Goal: Task Accomplishment & Management: Use online tool/utility

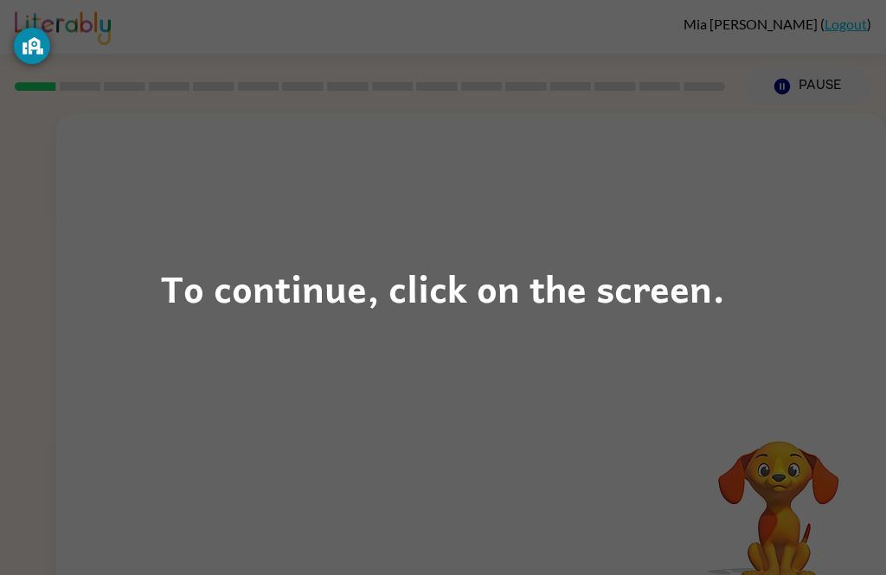
click at [498, 317] on div "To continue, click on the screen." at bounding box center [443, 288] width 564 height 59
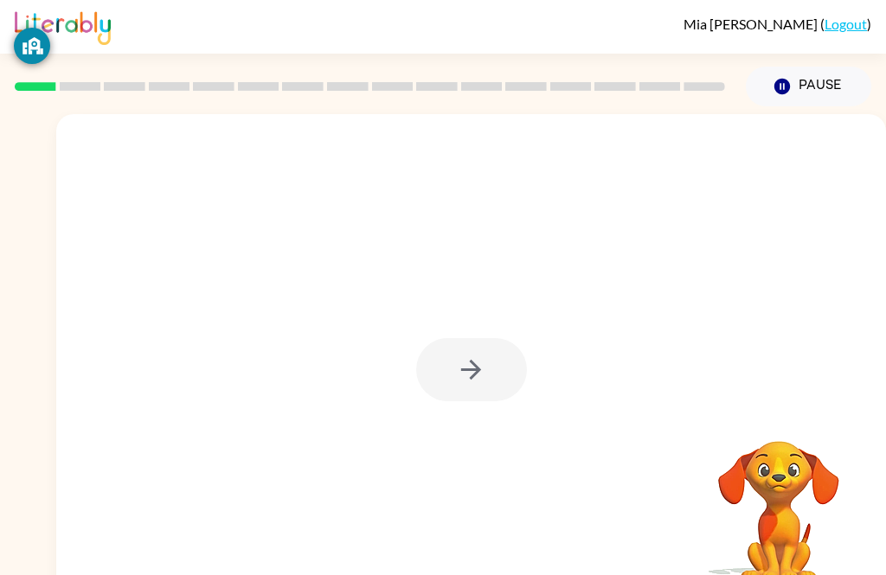
click at [479, 367] on div at bounding box center [471, 369] width 111 height 63
click at [495, 382] on div at bounding box center [471, 369] width 111 height 63
click at [488, 391] on div at bounding box center [471, 369] width 111 height 63
click at [488, 390] on div at bounding box center [471, 369] width 111 height 63
click at [517, 397] on div at bounding box center [471, 369] width 111 height 63
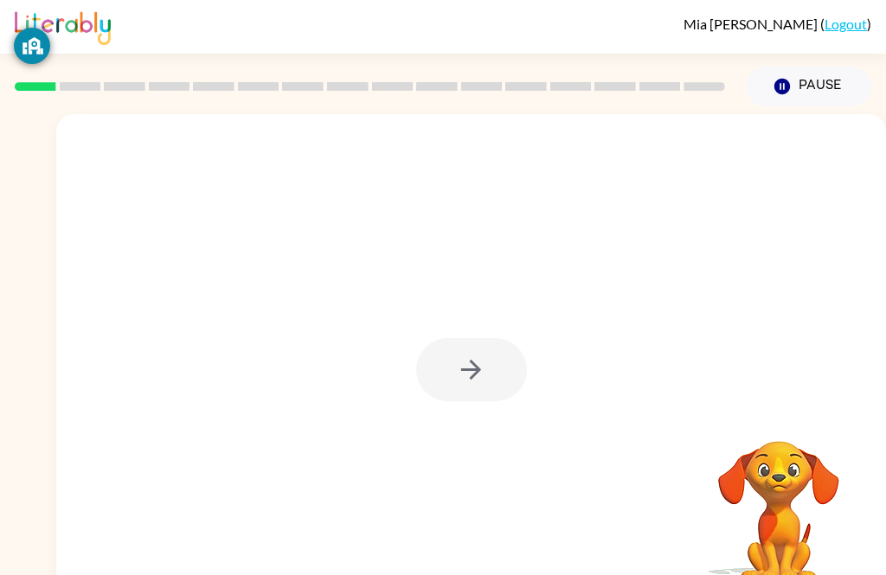
click at [517, 397] on div at bounding box center [471, 369] width 111 height 63
click at [491, 348] on div at bounding box center [471, 369] width 111 height 63
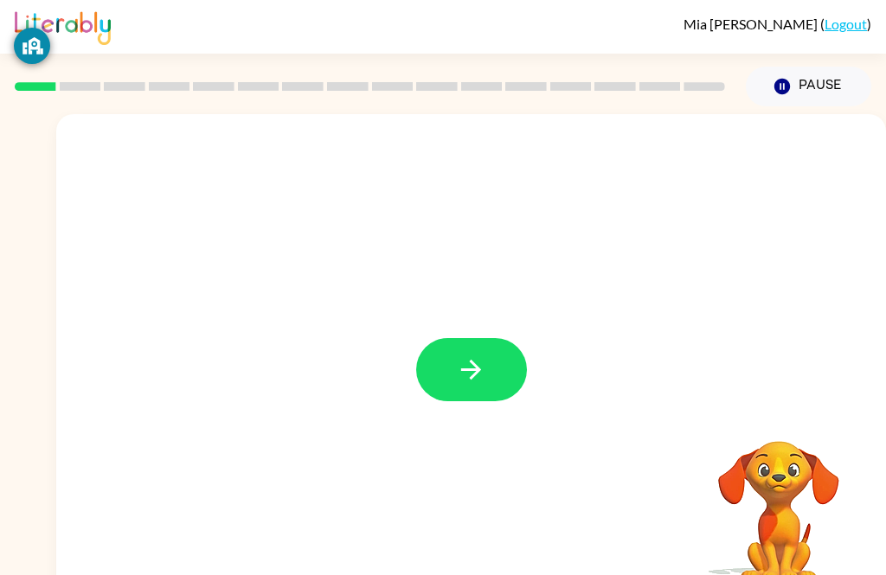
click at [474, 392] on button "button" at bounding box center [471, 369] width 111 height 63
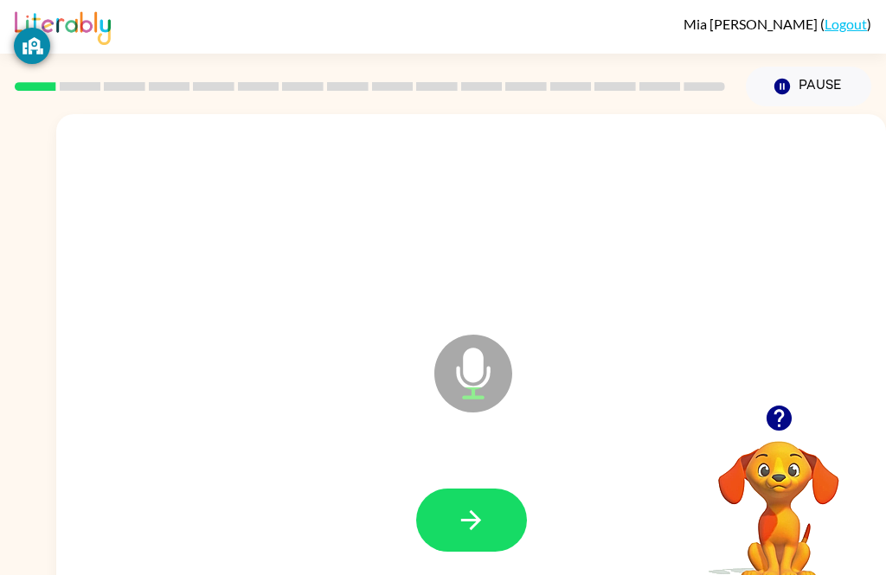
click at [493, 524] on button "button" at bounding box center [471, 520] width 111 height 63
click at [508, 532] on button "button" at bounding box center [471, 520] width 111 height 63
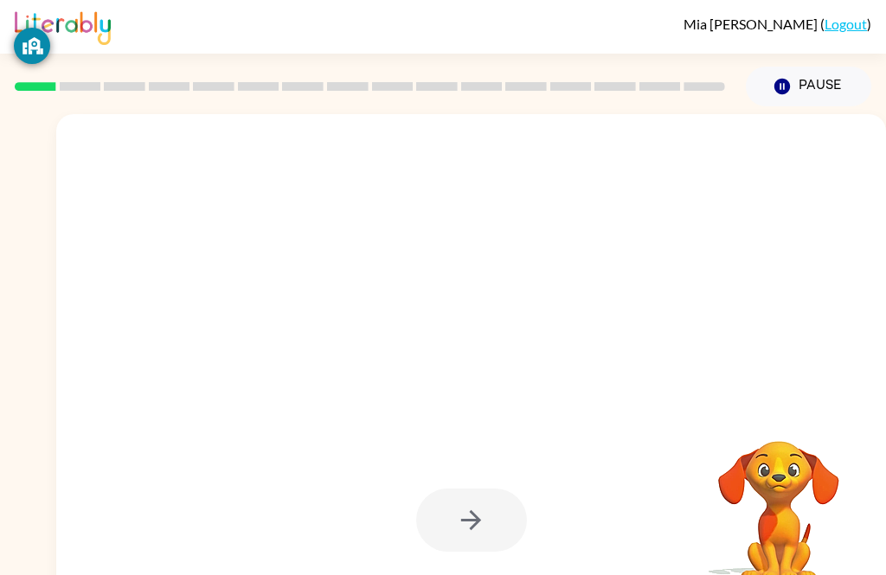
click at [499, 513] on div at bounding box center [471, 520] width 111 height 63
click at [504, 534] on div at bounding box center [471, 520] width 111 height 63
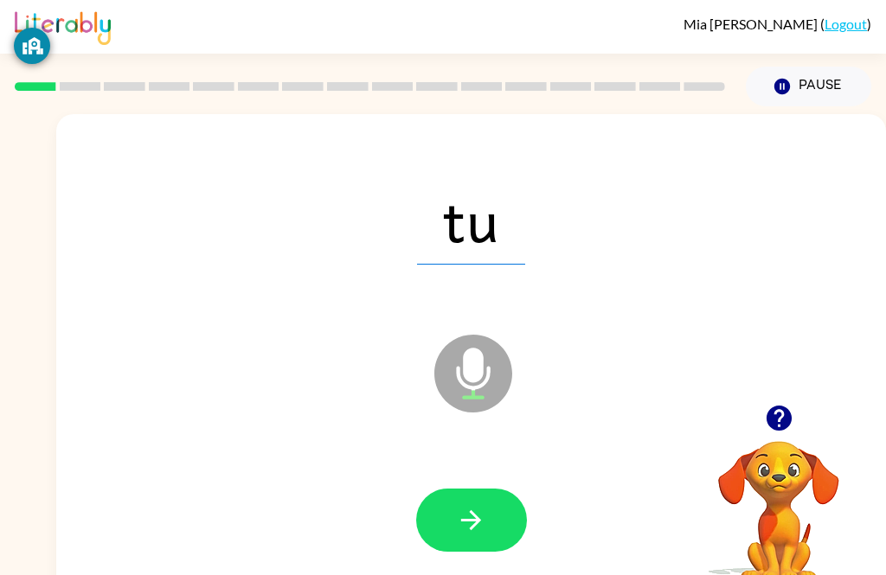
click at [478, 526] on icon "button" at bounding box center [471, 520] width 30 height 30
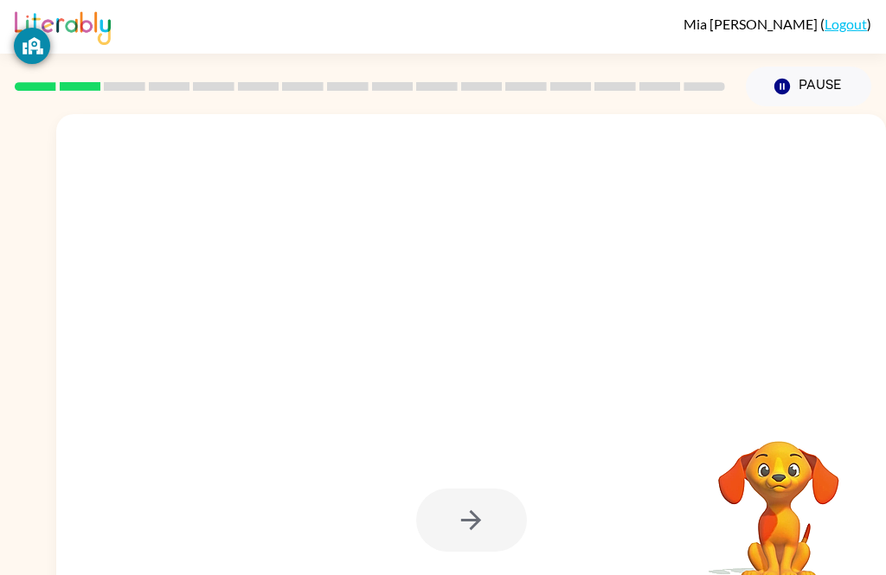
click at [475, 537] on div at bounding box center [471, 520] width 111 height 63
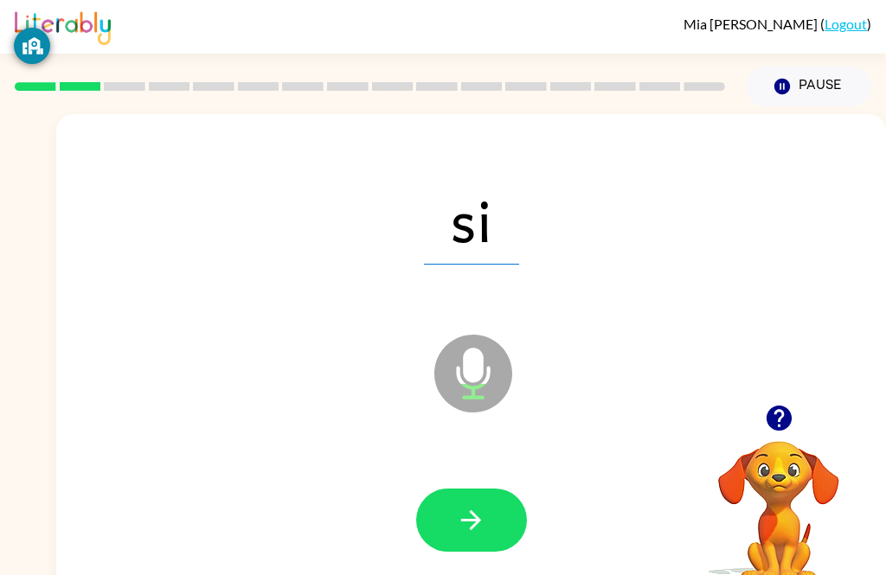
click at [479, 532] on icon "button" at bounding box center [471, 520] width 30 height 30
click at [477, 529] on icon "button" at bounding box center [471, 520] width 30 height 30
click at [506, 535] on button "button" at bounding box center [471, 520] width 111 height 63
click at [488, 536] on button "button" at bounding box center [471, 520] width 111 height 63
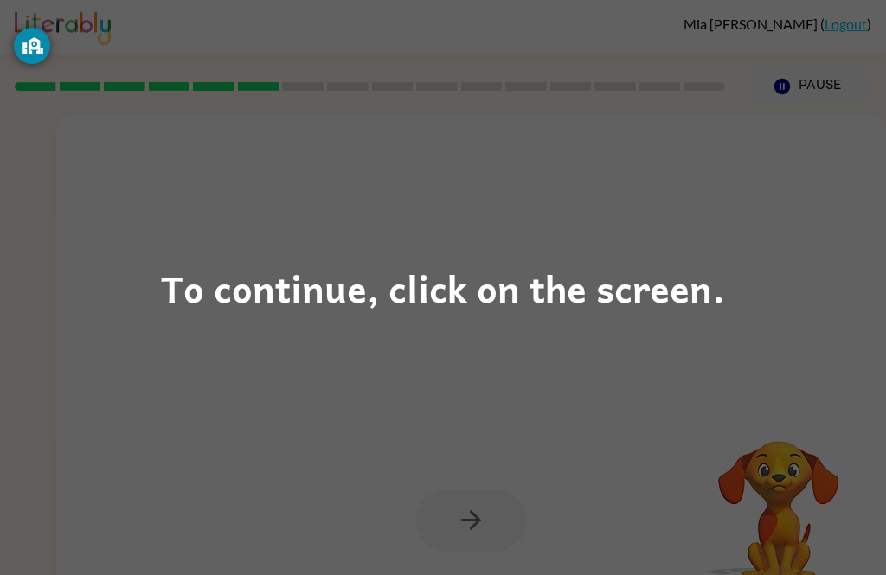
click at [524, 324] on div "To continue, click on the screen." at bounding box center [443, 287] width 886 height 575
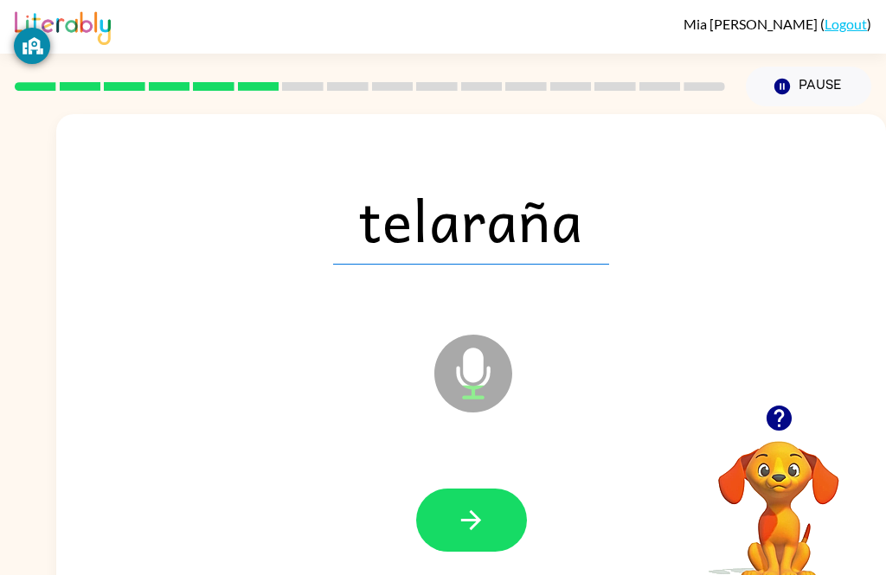
click at [489, 514] on button "button" at bounding box center [471, 520] width 111 height 63
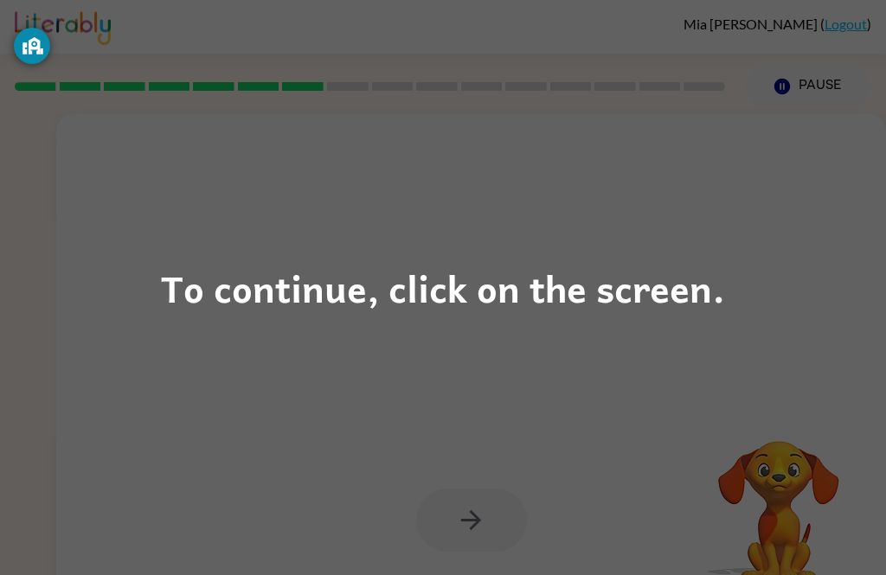
click at [590, 355] on div "To continue, click on the screen." at bounding box center [443, 287] width 886 height 575
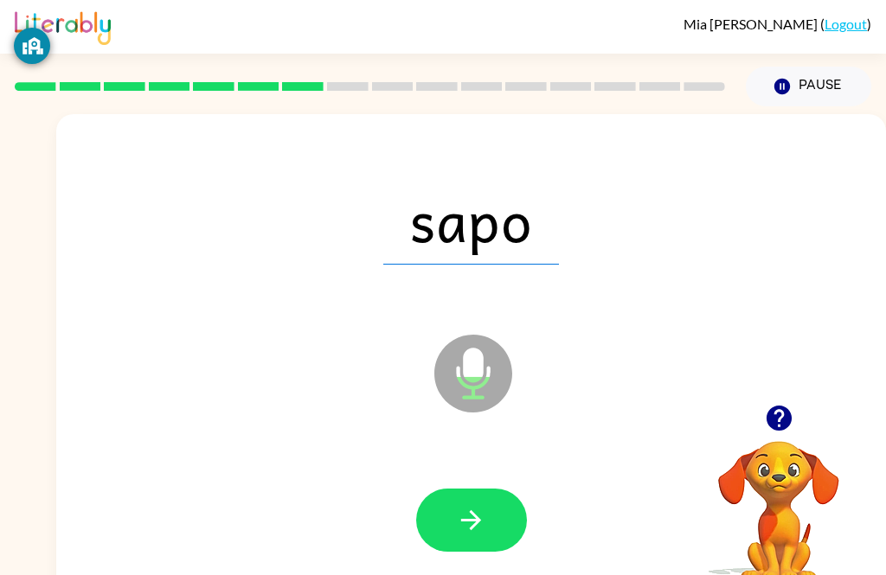
click at [492, 521] on button "button" at bounding box center [471, 520] width 111 height 63
click at [478, 500] on button "button" at bounding box center [471, 520] width 111 height 63
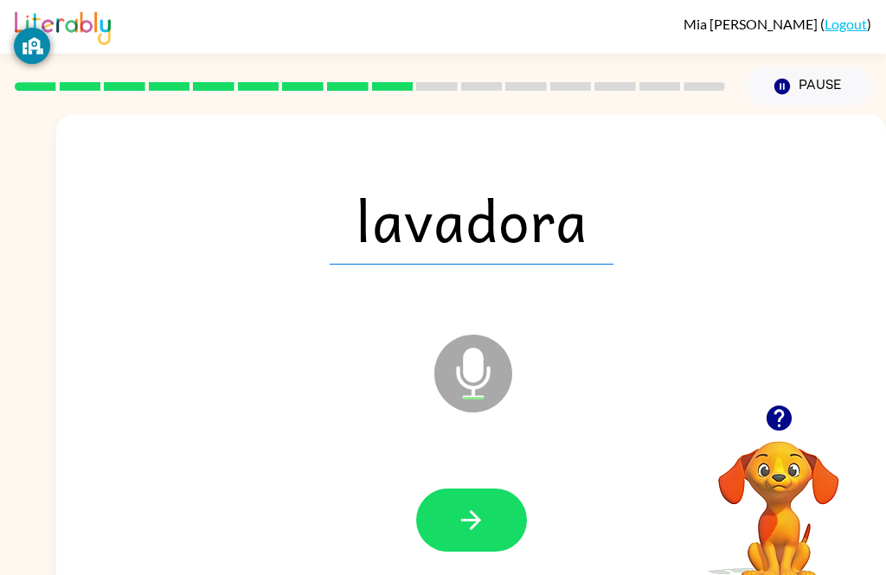
click at [496, 527] on button "button" at bounding box center [471, 520] width 111 height 63
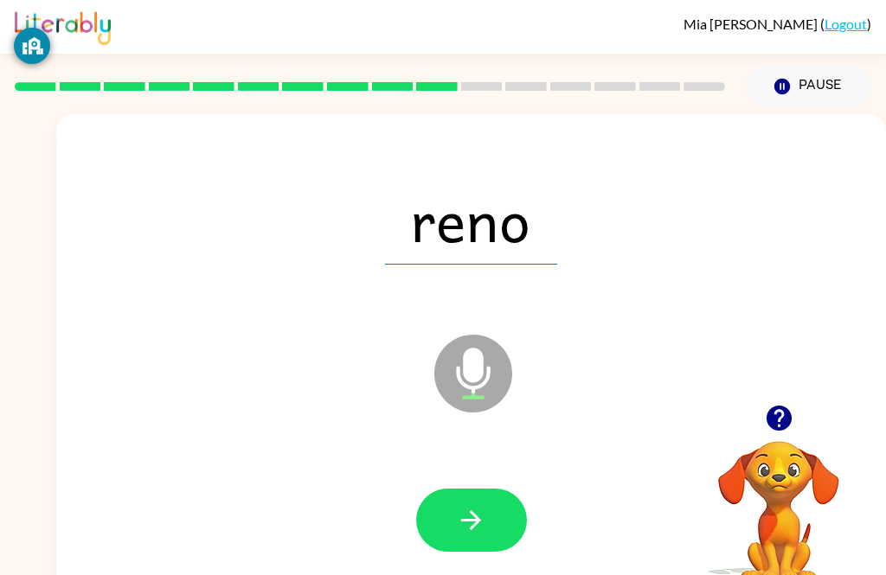
click at [483, 570] on div at bounding box center [471, 521] width 795 height 142
click at [487, 524] on button "button" at bounding box center [471, 520] width 111 height 63
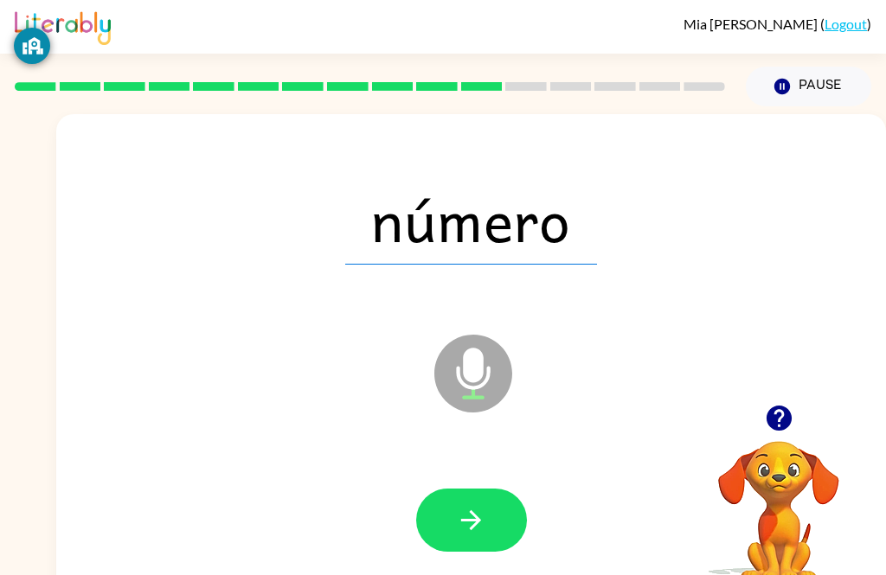
click at [495, 527] on button "button" at bounding box center [471, 520] width 111 height 63
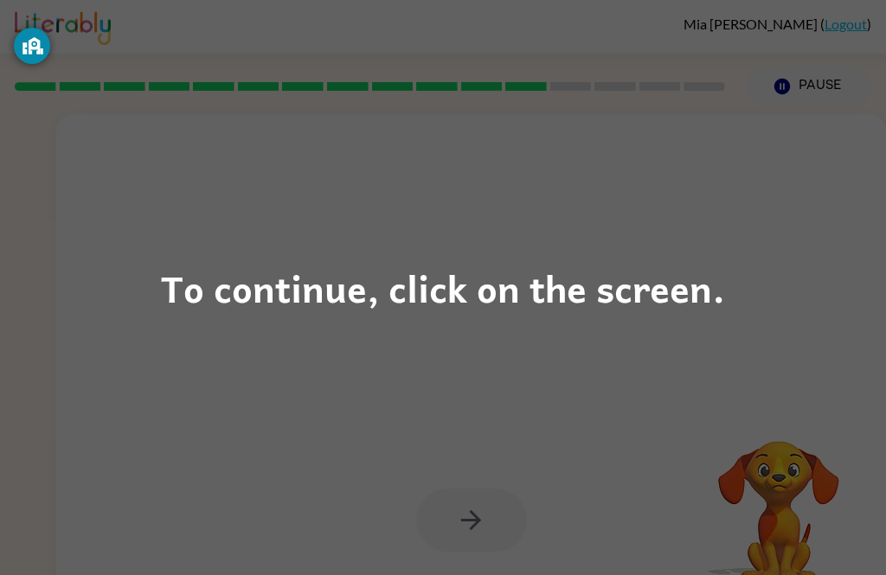
click at [478, 406] on div "To continue, click on the screen." at bounding box center [443, 287] width 886 height 575
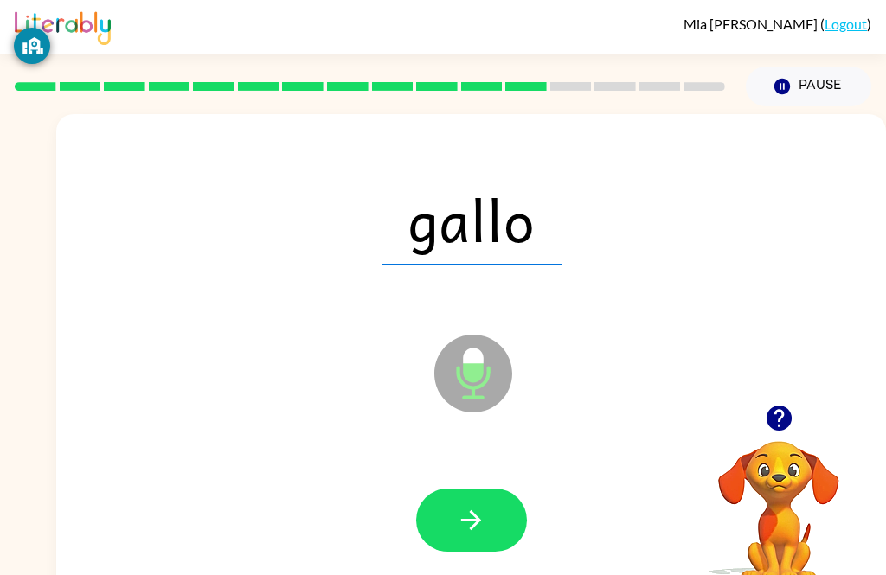
click at [481, 509] on icon "button" at bounding box center [471, 520] width 30 height 30
click at [460, 530] on icon "button" at bounding box center [471, 520] width 30 height 30
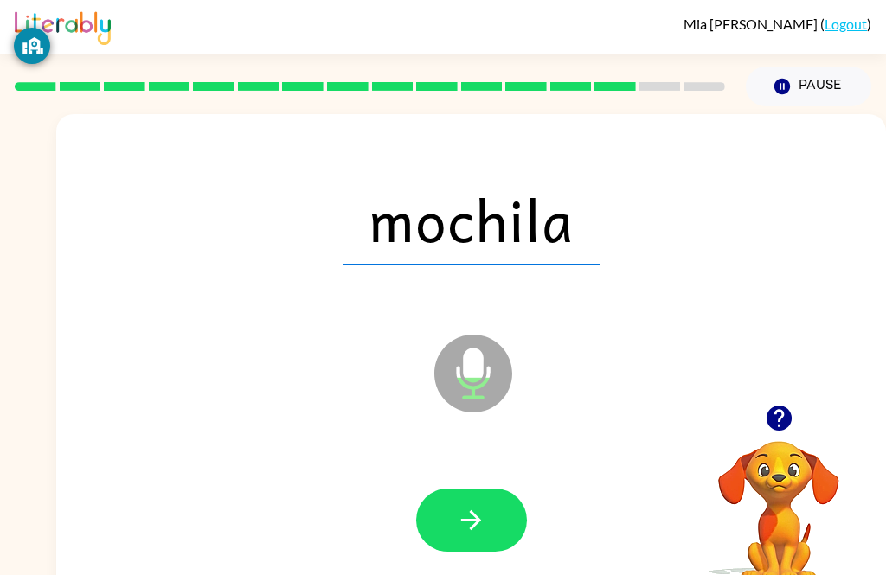
click at [493, 503] on button "button" at bounding box center [471, 520] width 111 height 63
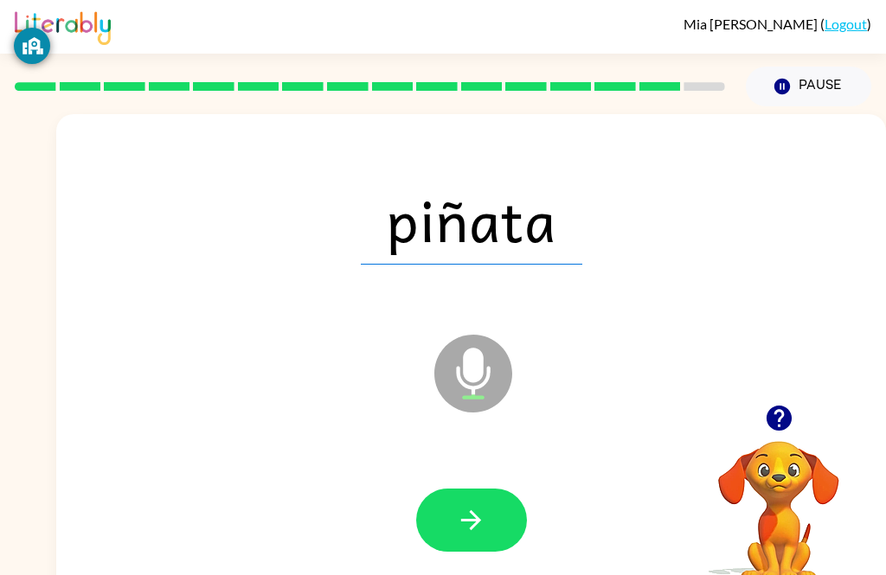
click at [489, 507] on button "button" at bounding box center [471, 520] width 111 height 63
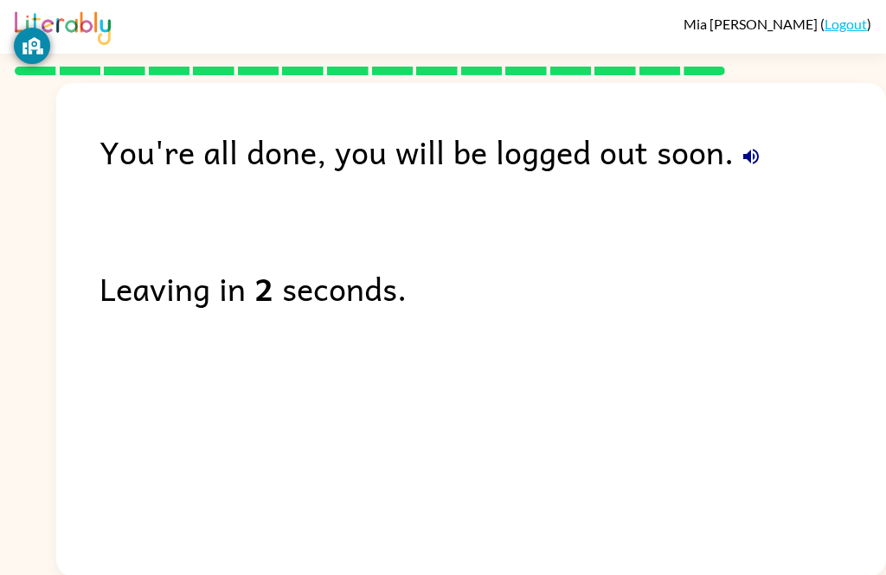
click at [839, 299] on div "Leaving in 2 seconds." at bounding box center [493, 288] width 787 height 50
click at [845, 311] on div "Leaving in 0 second." at bounding box center [493, 288] width 787 height 50
